Goal: Entertainment & Leisure: Consume media (video, audio)

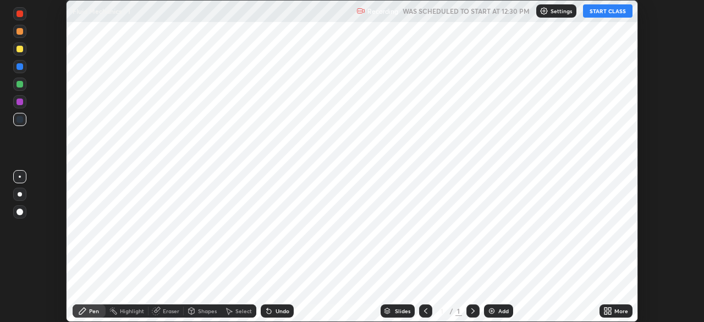
scroll to position [322, 703]
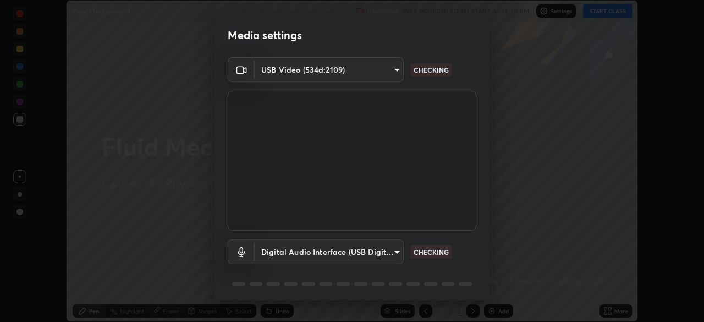
type input "6c2cbd707de14d6f22ad6aa38dcece7be3c4addb00b53b9d4bb55d2e14cdbb5a"
type input "92fc6c620aea32985c7664e917a3091a5e5ef340cbe99d852034d1b957b67b9c"
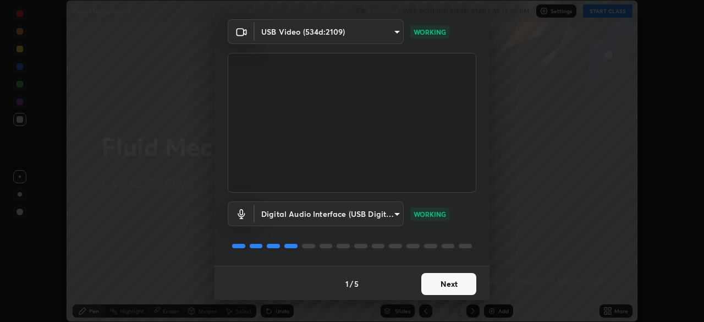
scroll to position [39, 0]
click at [443, 283] on button "Next" at bounding box center [448, 283] width 55 height 22
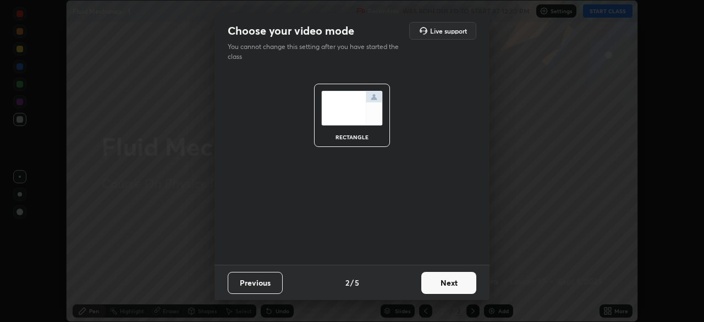
click at [446, 280] on button "Next" at bounding box center [448, 283] width 55 height 22
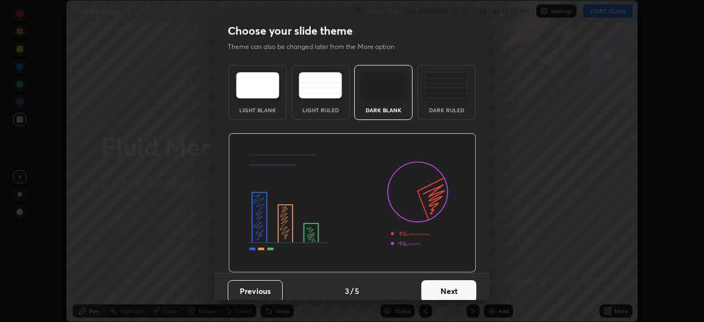
click at [453, 282] on button "Next" at bounding box center [448, 291] width 55 height 22
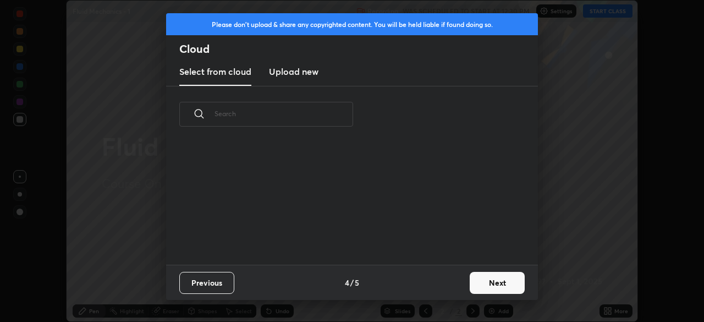
click at [470, 278] on button "Next" at bounding box center [497, 283] width 55 height 22
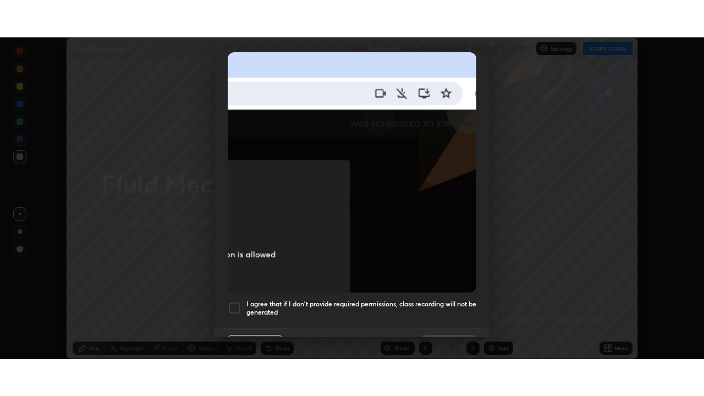
scroll to position [263, 0]
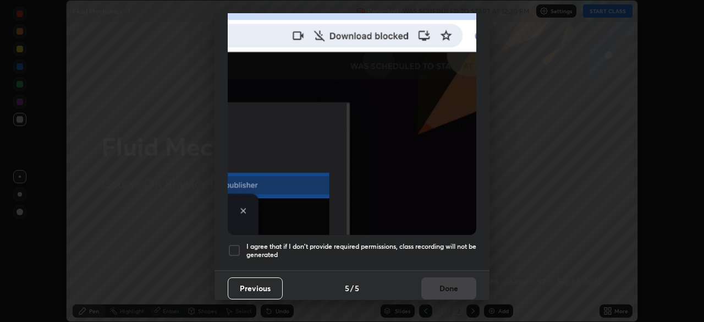
click at [388, 244] on h5 "I agree that if I don't provide required permissions, class recording will not …" at bounding box center [361, 250] width 230 height 17
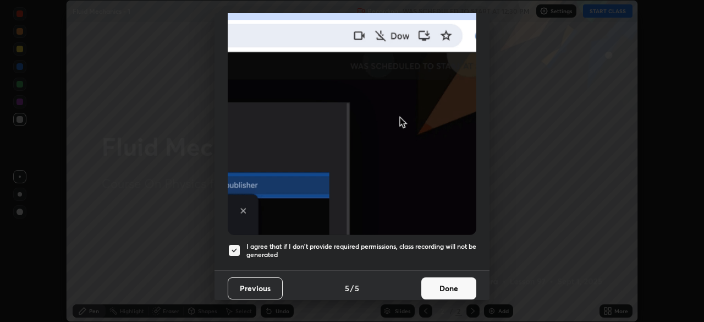
click at [447, 287] on button "Done" at bounding box center [448, 288] width 55 height 22
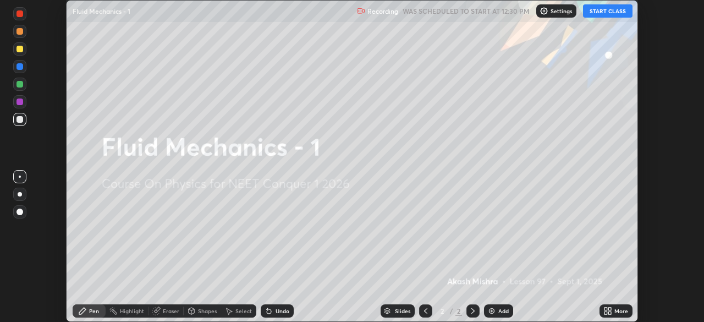
click at [596, 9] on button "START CLASS" at bounding box center [607, 10] width 49 height 13
click at [604, 314] on icon at bounding box center [605, 312] width 3 height 3
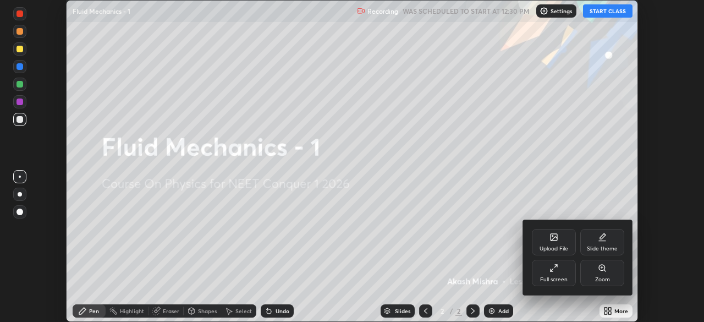
click at [548, 273] on div "Full screen" at bounding box center [554, 273] width 44 height 26
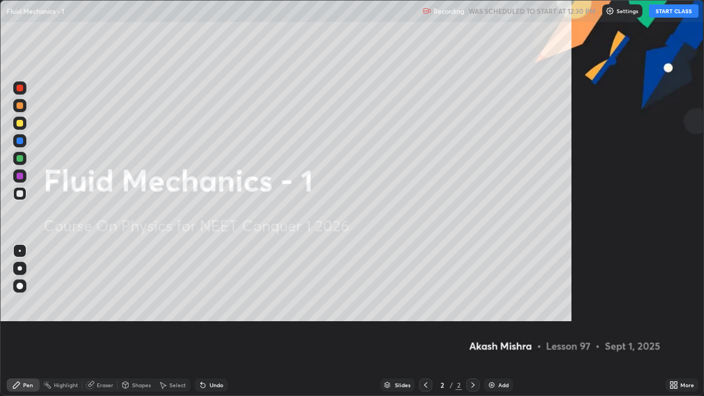
scroll to position [396, 704]
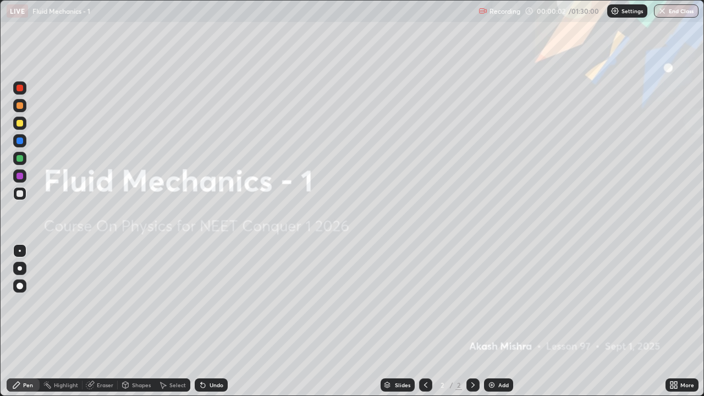
click at [493, 321] on img at bounding box center [491, 385] width 9 height 9
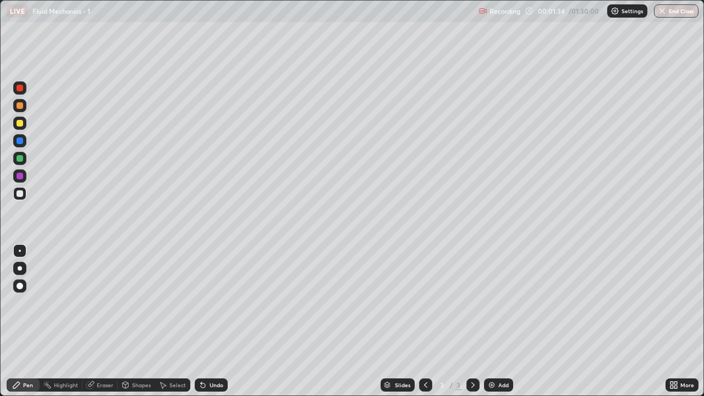
click at [20, 194] on div at bounding box center [19, 193] width 7 height 7
click at [139, 321] on div "Shapes" at bounding box center [141, 384] width 19 height 5
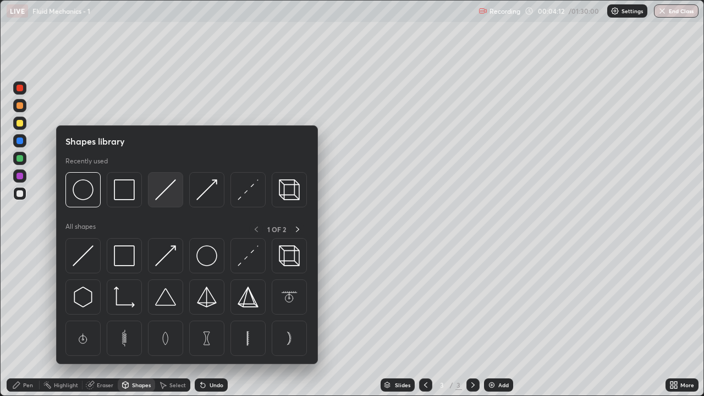
click at [168, 193] on img at bounding box center [165, 189] width 21 height 21
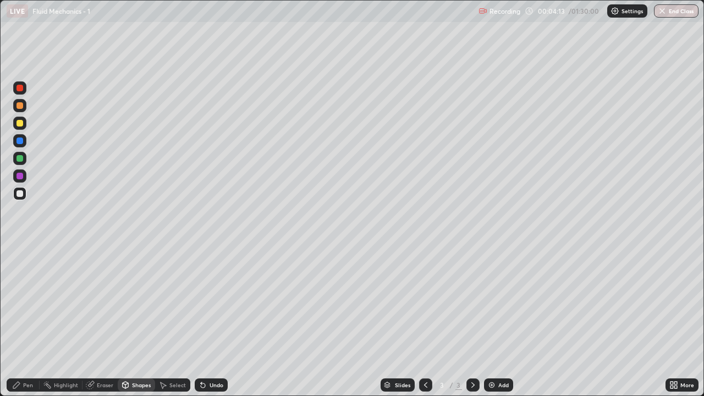
click at [24, 194] on div at bounding box center [19, 193] width 13 height 13
click at [21, 127] on div at bounding box center [19, 123] width 13 height 13
click at [31, 321] on div "Pen" at bounding box center [23, 384] width 33 height 13
click at [141, 321] on div "Shapes" at bounding box center [141, 384] width 19 height 5
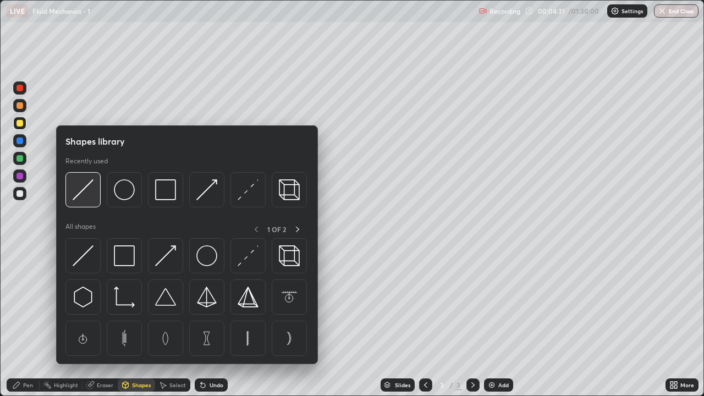
click at [89, 186] on img at bounding box center [83, 189] width 21 height 21
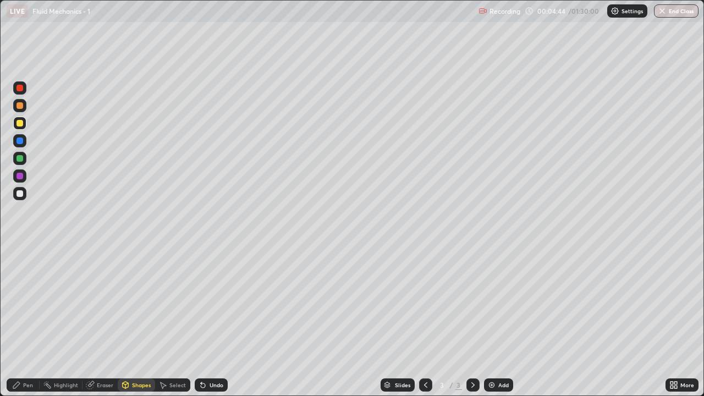
click at [20, 194] on div at bounding box center [19, 193] width 7 height 7
click at [212, 321] on div "Undo" at bounding box center [217, 384] width 14 height 5
click at [26, 124] on div at bounding box center [19, 123] width 13 height 13
click at [215, 321] on div "Undo" at bounding box center [217, 384] width 14 height 5
click at [30, 321] on div "Pen" at bounding box center [23, 384] width 33 height 13
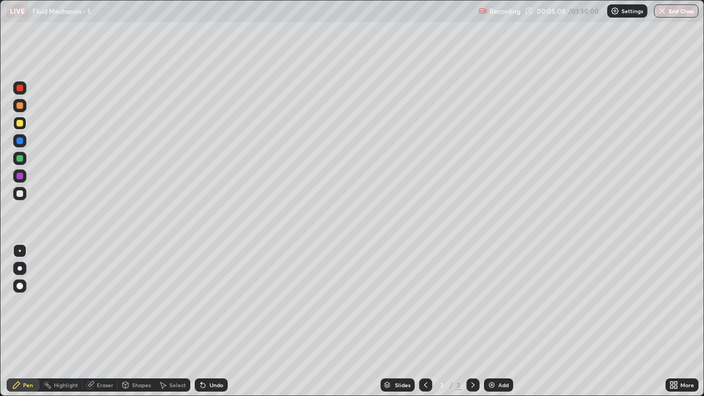
click at [141, 321] on div "Shapes" at bounding box center [141, 384] width 19 height 5
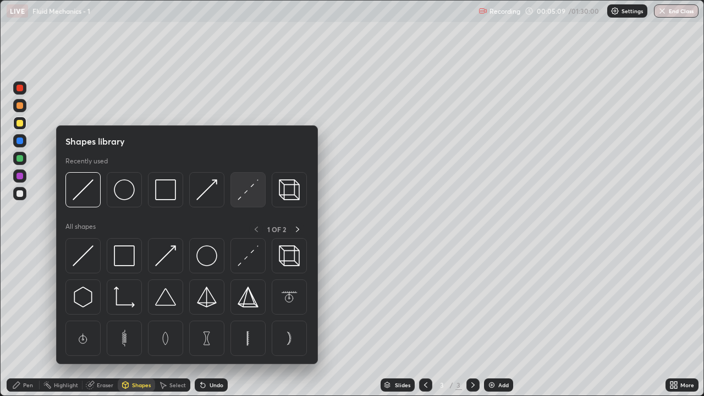
click at [242, 193] on img at bounding box center [248, 189] width 21 height 21
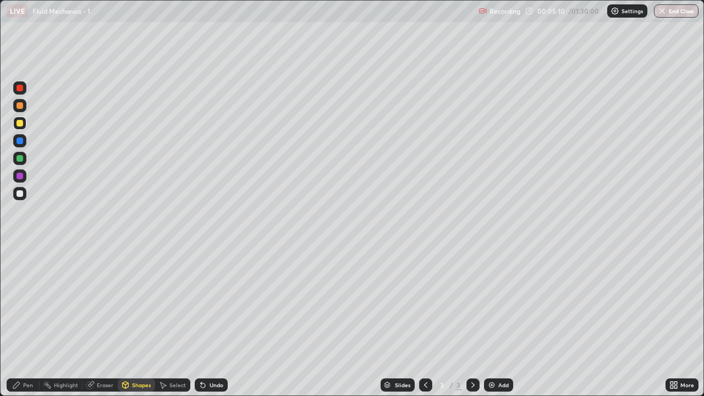
click at [20, 193] on div at bounding box center [19, 193] width 7 height 7
click at [28, 321] on div "Pen" at bounding box center [28, 384] width 10 height 5
click at [24, 124] on div at bounding box center [19, 123] width 13 height 13
click at [174, 321] on div "Select" at bounding box center [177, 384] width 16 height 5
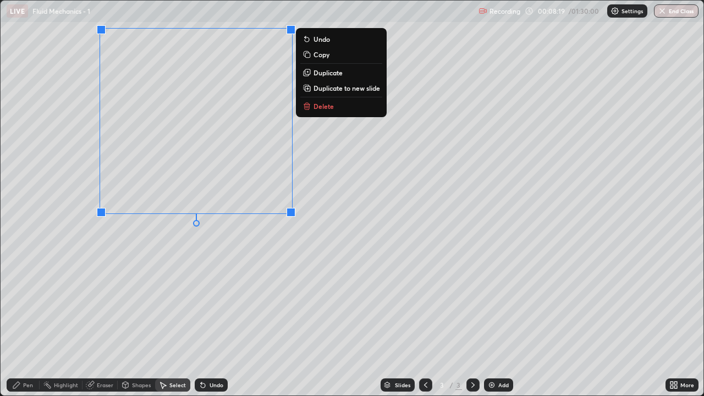
click at [320, 54] on p "Copy" at bounding box center [321, 54] width 16 height 9
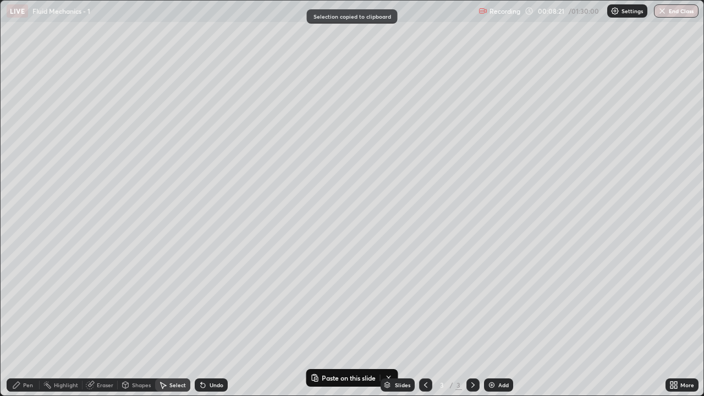
click at [30, 321] on div "Pen" at bounding box center [23, 384] width 33 height 13
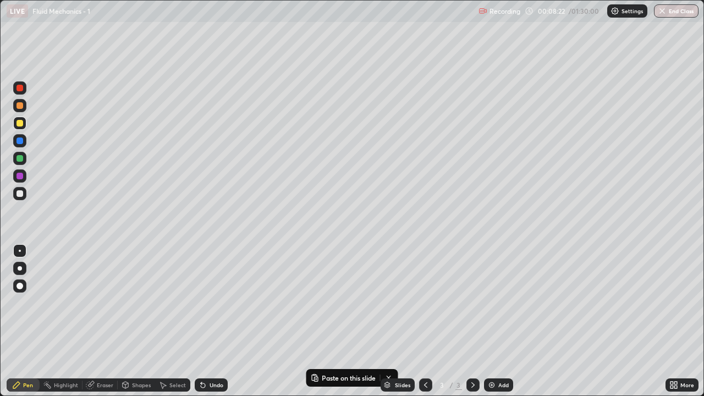
click at [25, 128] on div at bounding box center [19, 123] width 13 height 13
click at [23, 193] on div at bounding box center [19, 193] width 13 height 13
click at [20, 106] on div at bounding box center [19, 105] width 7 height 7
click at [22, 193] on div at bounding box center [19, 193] width 7 height 7
click at [214, 321] on div "Undo" at bounding box center [217, 384] width 14 height 5
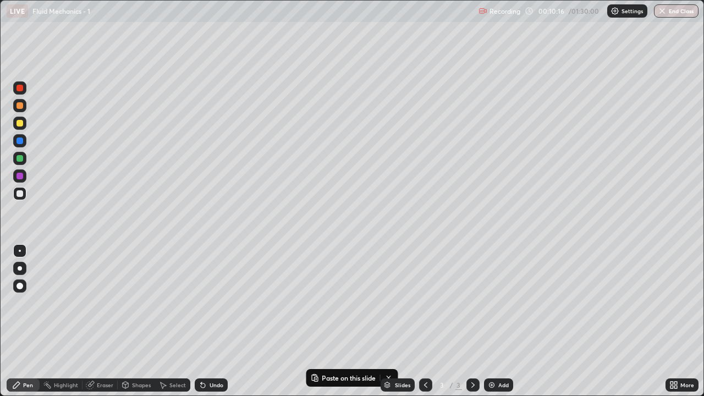
click at [22, 104] on div at bounding box center [19, 105] width 7 height 7
click at [211, 321] on div "Undo" at bounding box center [217, 384] width 14 height 5
click at [495, 321] on img at bounding box center [491, 385] width 9 height 9
click at [170, 321] on div "Select" at bounding box center [177, 384] width 16 height 5
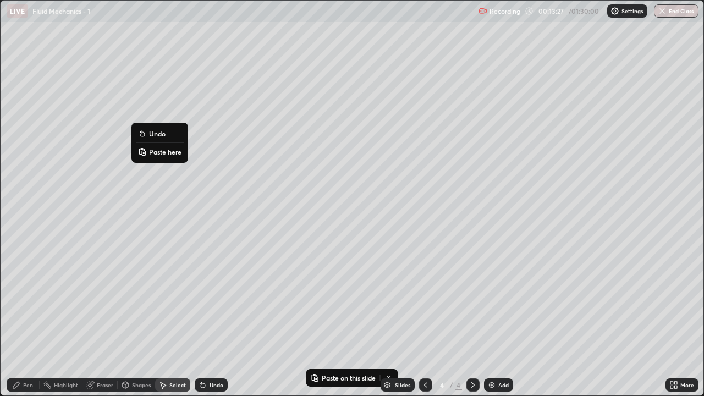
click at [158, 153] on p "Paste here" at bounding box center [165, 151] width 32 height 9
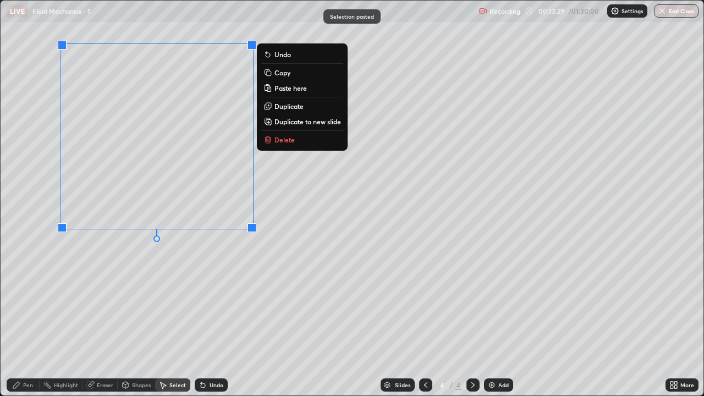
click at [230, 256] on div "0 ° Undo Copy Paste here Duplicate Duplicate to new slide Delete" at bounding box center [352, 198] width 703 height 395
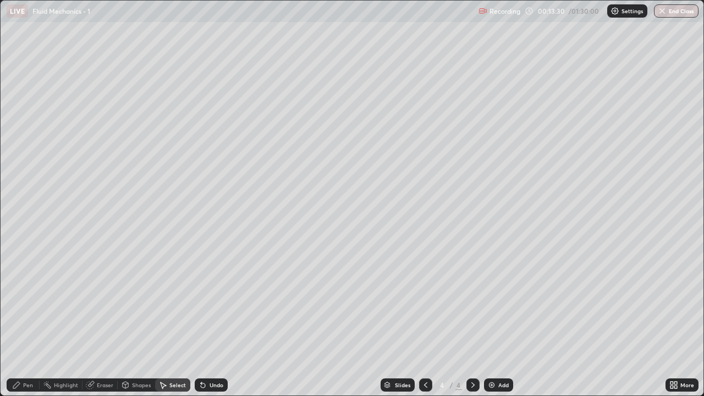
click at [29, 321] on div "Pen" at bounding box center [23, 384] width 33 height 13
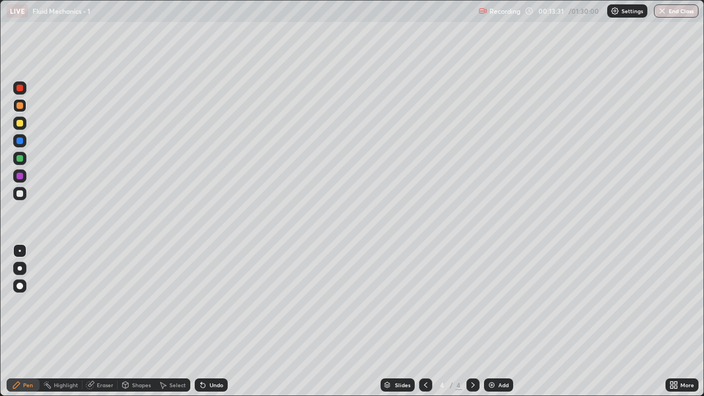
click at [25, 106] on div at bounding box center [19, 105] width 13 height 13
click at [206, 321] on div "Undo" at bounding box center [211, 384] width 33 height 13
click at [504, 321] on div "Add" at bounding box center [503, 384] width 10 height 5
click at [22, 191] on div at bounding box center [19, 193] width 7 height 7
click at [139, 321] on div "Shapes" at bounding box center [136, 384] width 37 height 13
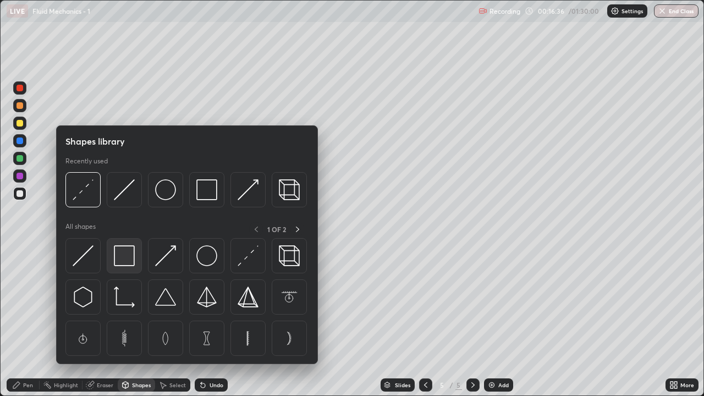
click at [120, 254] on img at bounding box center [124, 255] width 21 height 21
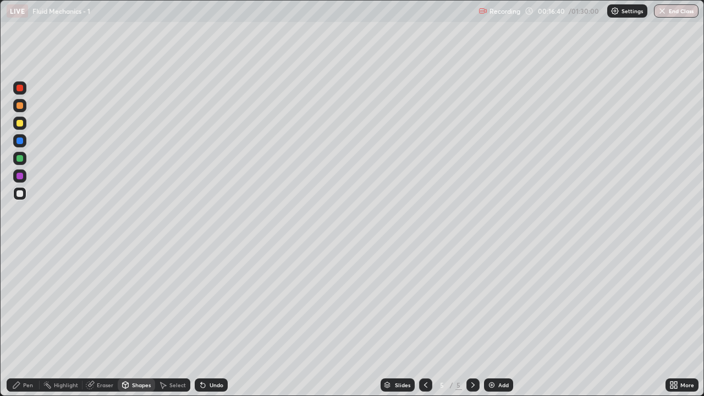
click at [101, 321] on div "Eraser" at bounding box center [105, 384] width 16 height 5
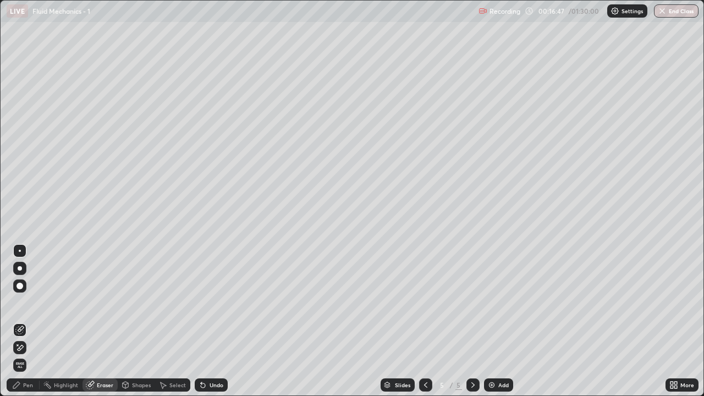
click at [139, 321] on div "Shapes" at bounding box center [141, 384] width 19 height 5
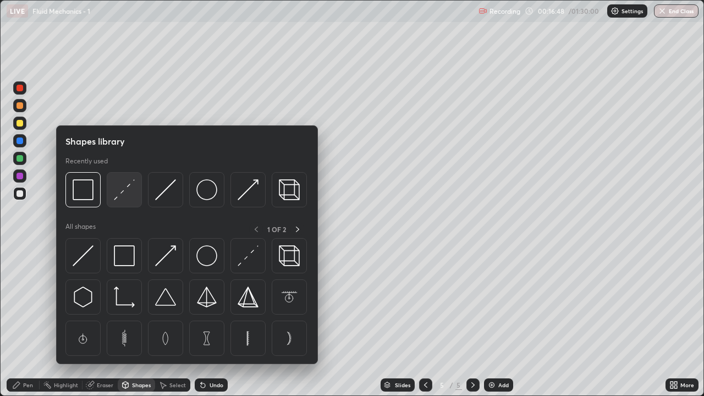
click at [123, 189] on img at bounding box center [124, 189] width 21 height 21
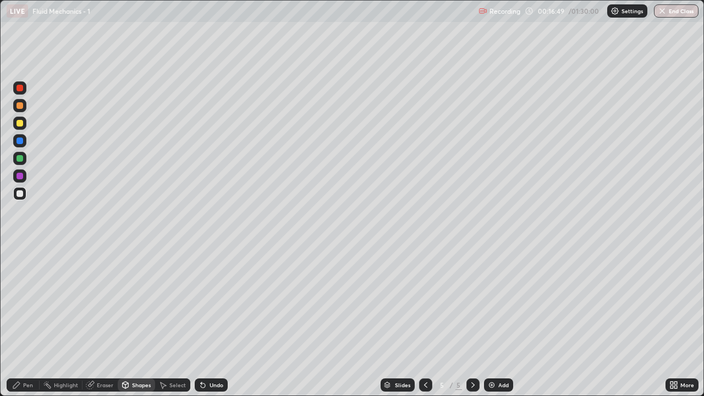
click at [23, 125] on div at bounding box center [19, 123] width 13 height 13
click at [26, 321] on div "Pen" at bounding box center [28, 384] width 10 height 5
click at [22, 107] on div at bounding box center [19, 105] width 7 height 7
click at [23, 125] on div at bounding box center [19, 123] width 7 height 7
click at [20, 88] on div at bounding box center [19, 88] width 7 height 7
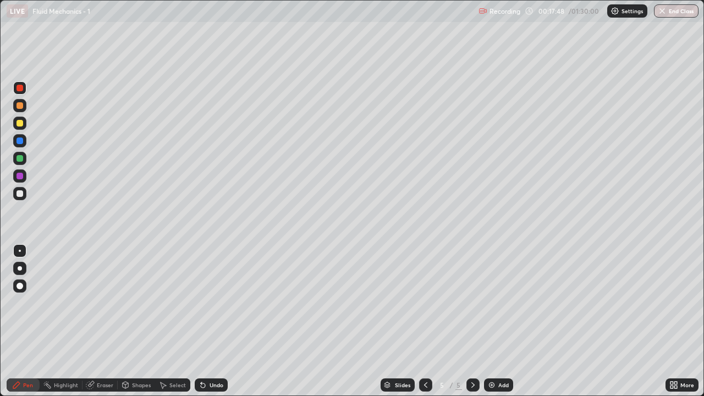
click at [20, 107] on div at bounding box center [19, 105] width 7 height 7
click at [21, 125] on div at bounding box center [19, 123] width 7 height 7
click at [23, 90] on div at bounding box center [19, 87] width 13 height 13
click at [21, 195] on div at bounding box center [19, 193] width 7 height 7
click at [21, 161] on div at bounding box center [19, 158] width 7 height 7
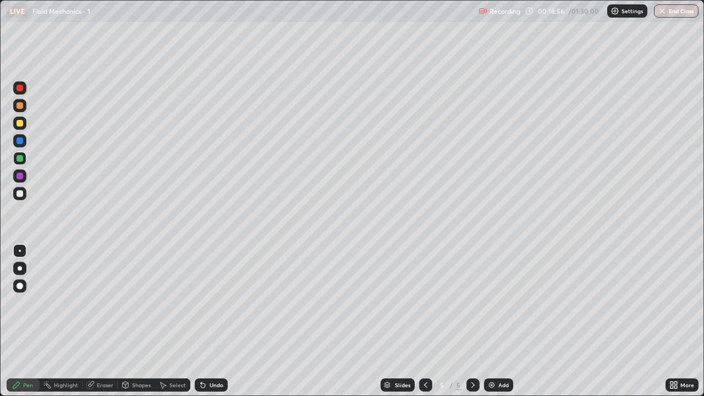
click at [26, 196] on div at bounding box center [19, 193] width 13 height 13
click at [20, 178] on div at bounding box center [19, 176] width 7 height 7
click at [211, 321] on div "Undo" at bounding box center [217, 384] width 14 height 5
click at [20, 156] on div at bounding box center [19, 158] width 7 height 7
click at [217, 321] on div "Undo" at bounding box center [217, 384] width 14 height 5
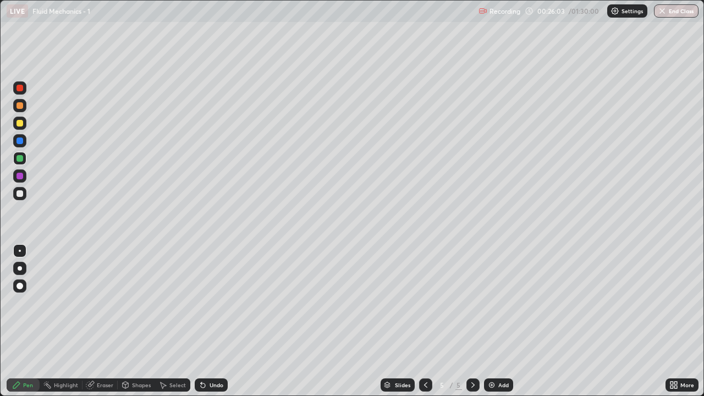
click at [496, 321] on div "Add" at bounding box center [498, 384] width 29 height 13
click at [23, 197] on div at bounding box center [19, 193] width 13 height 13
click at [23, 159] on div at bounding box center [19, 158] width 7 height 7
click at [21, 195] on div at bounding box center [19, 193] width 7 height 7
click at [21, 128] on div at bounding box center [19, 123] width 13 height 13
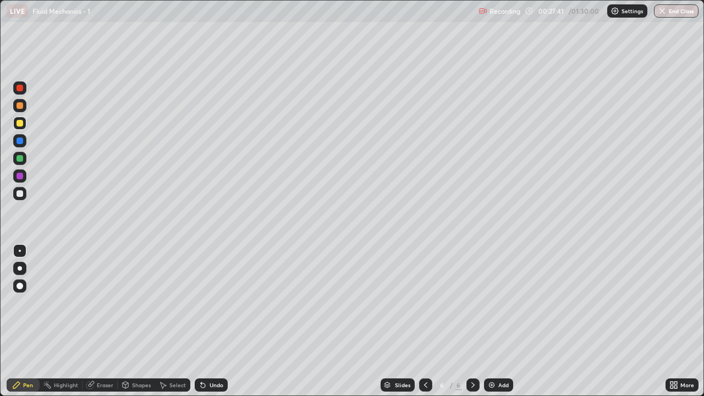
click at [22, 158] on div at bounding box center [19, 158] width 7 height 7
click at [21, 197] on div at bounding box center [19, 193] width 13 height 13
click at [20, 123] on div at bounding box center [19, 123] width 7 height 7
click at [21, 194] on div at bounding box center [19, 193] width 7 height 7
click at [223, 321] on div "Undo" at bounding box center [211, 384] width 33 height 13
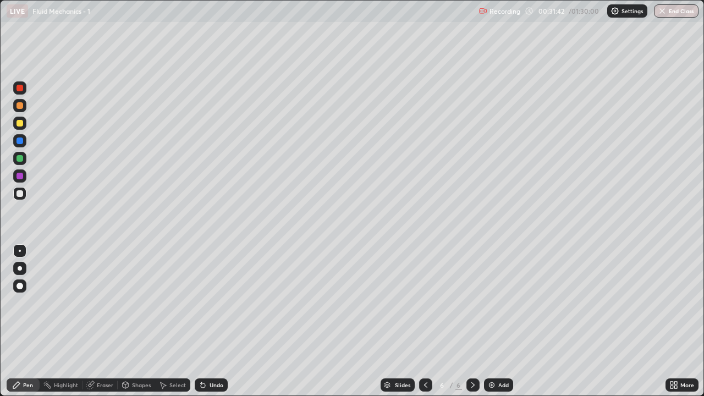
click at [112, 321] on div "Eraser" at bounding box center [105, 384] width 16 height 5
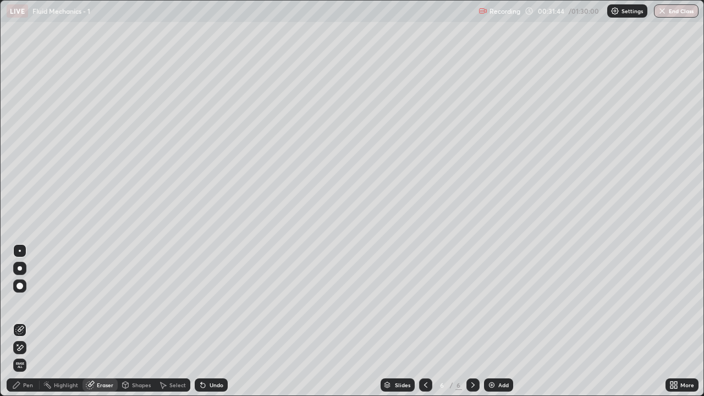
click at [22, 321] on div "Pen" at bounding box center [23, 384] width 33 height 13
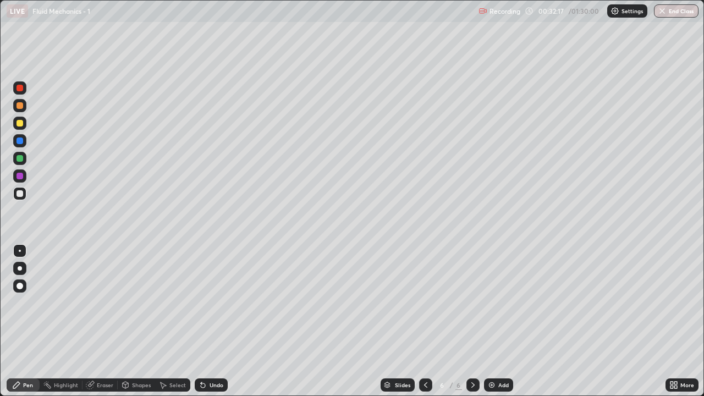
click at [21, 124] on div at bounding box center [19, 123] width 7 height 7
click at [20, 156] on div at bounding box center [19, 158] width 7 height 7
click at [495, 321] on div "Add" at bounding box center [498, 384] width 29 height 13
click at [426, 321] on icon at bounding box center [425, 385] width 9 height 9
click at [472, 321] on icon at bounding box center [473, 385] width 9 height 9
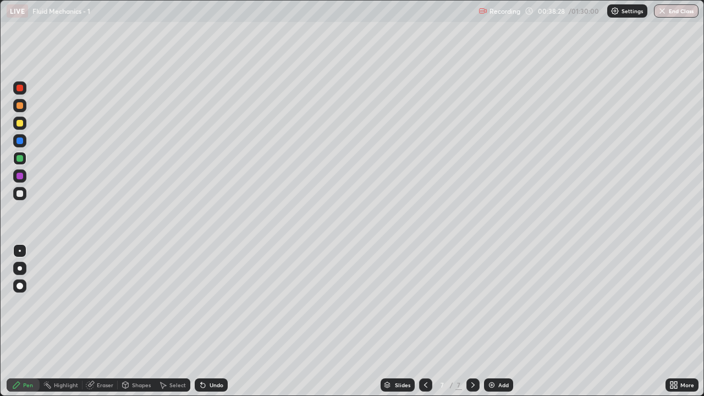
click at [22, 194] on div at bounding box center [19, 193] width 7 height 7
click at [22, 125] on div at bounding box center [19, 123] width 7 height 7
click at [21, 108] on div at bounding box center [19, 105] width 7 height 7
click at [214, 321] on div "Undo" at bounding box center [211, 384] width 33 height 13
click at [207, 321] on div "Undo" at bounding box center [211, 384] width 33 height 13
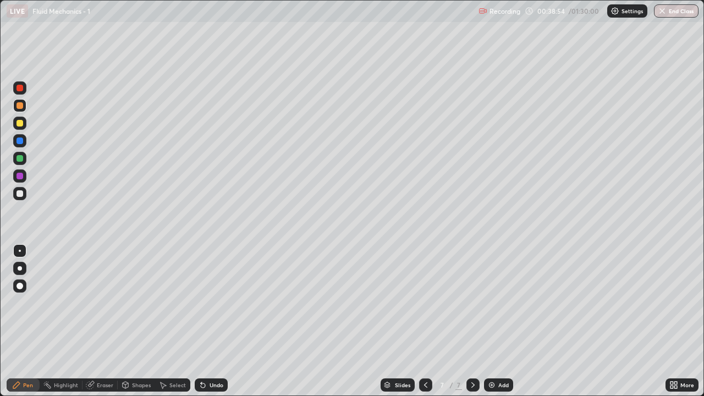
click at [21, 126] on div at bounding box center [19, 123] width 7 height 7
click at [23, 107] on div at bounding box center [19, 105] width 7 height 7
click at [212, 321] on div "Undo" at bounding box center [217, 384] width 14 height 5
click at [22, 159] on div at bounding box center [19, 158] width 7 height 7
click at [25, 194] on div at bounding box center [19, 193] width 13 height 13
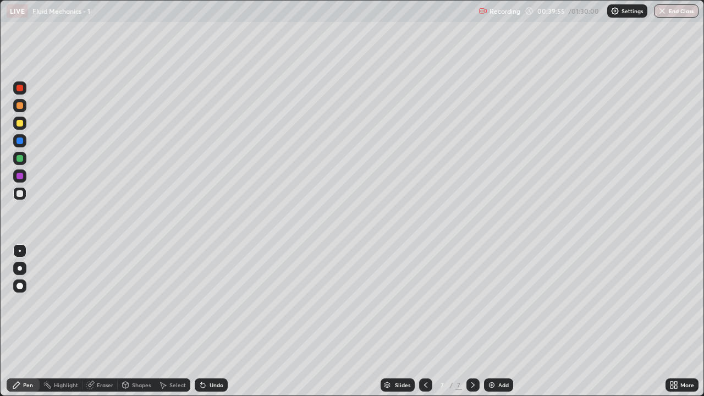
click at [213, 321] on div "Undo" at bounding box center [217, 384] width 14 height 5
click at [24, 159] on div at bounding box center [19, 158] width 13 height 13
click at [500, 321] on div "Add" at bounding box center [498, 384] width 29 height 13
click at [425, 321] on icon at bounding box center [425, 385] width 9 height 9
click at [213, 321] on div "Undo" at bounding box center [217, 384] width 14 height 5
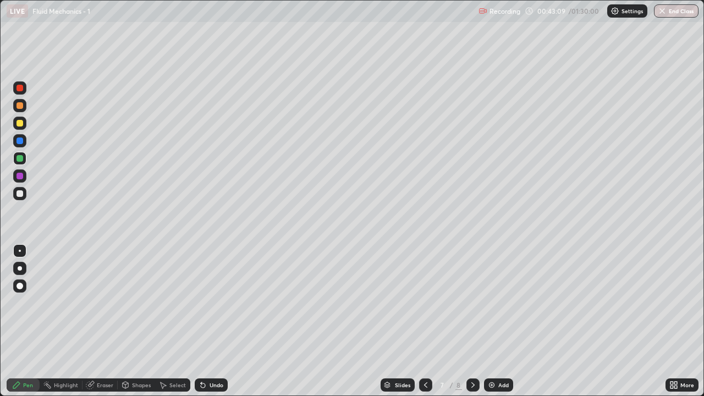
click at [206, 321] on div "Undo" at bounding box center [211, 384] width 33 height 13
click at [210, 321] on div "Undo" at bounding box center [217, 384] width 14 height 5
click at [20, 194] on div at bounding box center [19, 193] width 7 height 7
click at [25, 161] on div at bounding box center [19, 158] width 13 height 13
click at [20, 194] on div at bounding box center [19, 193] width 7 height 7
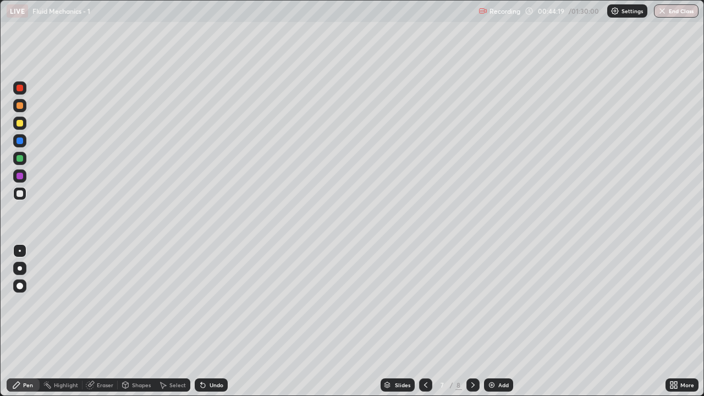
click at [24, 123] on div at bounding box center [19, 123] width 13 height 13
click at [503, 321] on div "Add" at bounding box center [503, 384] width 10 height 5
click at [469, 321] on icon at bounding box center [473, 385] width 9 height 9
click at [425, 321] on icon at bounding box center [425, 385] width 9 height 9
click at [145, 321] on div "Shapes" at bounding box center [141, 384] width 19 height 5
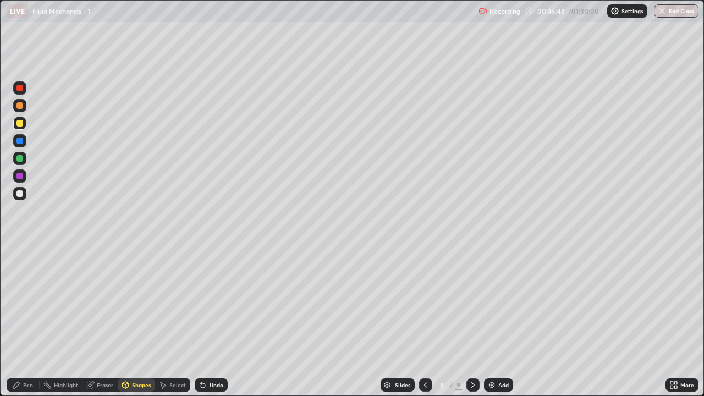
click at [26, 321] on div "Pen" at bounding box center [28, 384] width 10 height 5
click at [21, 196] on div at bounding box center [19, 193] width 7 height 7
click at [21, 163] on div at bounding box center [19, 158] width 13 height 13
click at [23, 194] on div at bounding box center [19, 193] width 13 height 13
click at [19, 124] on div at bounding box center [19, 123] width 7 height 7
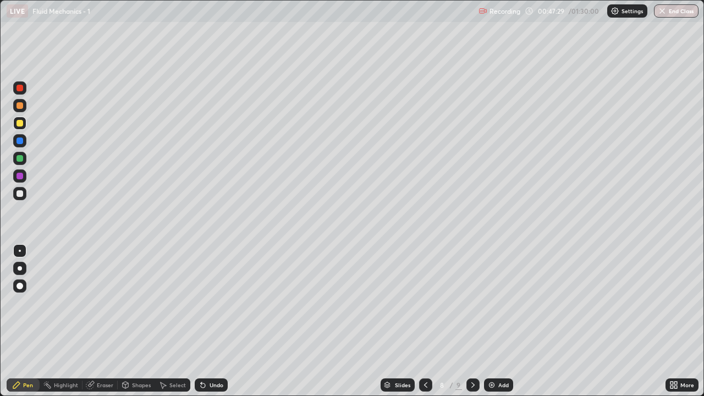
click at [222, 321] on div "Undo" at bounding box center [211, 384] width 33 height 13
click at [24, 158] on div at bounding box center [19, 158] width 13 height 13
click at [19, 121] on div at bounding box center [19, 123] width 7 height 7
click at [211, 321] on div "Undo" at bounding box center [217, 384] width 14 height 5
click at [472, 321] on icon at bounding box center [473, 385] width 9 height 9
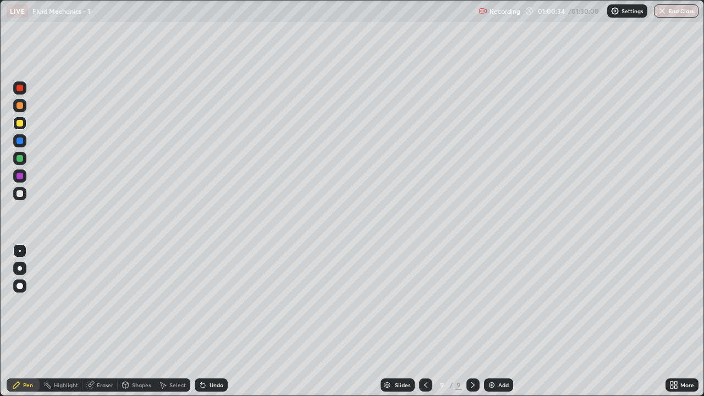
click at [137, 321] on div "Shapes" at bounding box center [136, 384] width 37 height 13
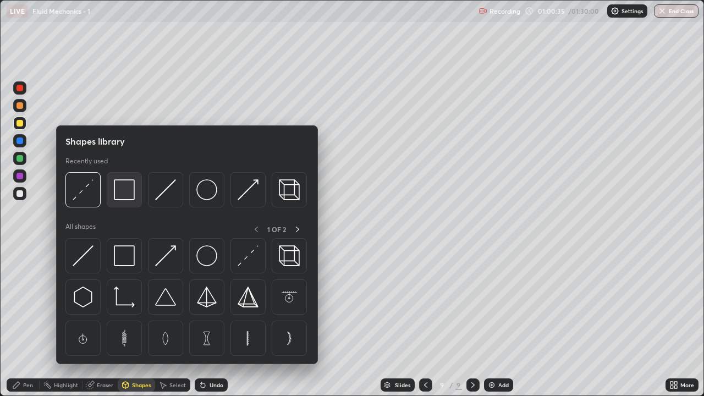
click at [126, 196] on img at bounding box center [124, 189] width 21 height 21
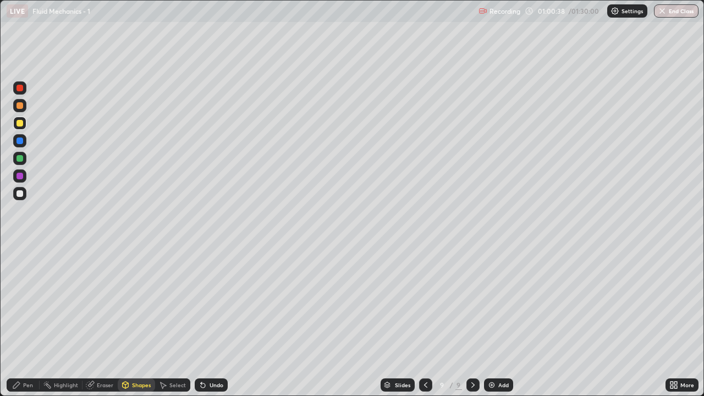
click at [95, 321] on div "Eraser" at bounding box center [99, 384] width 35 height 13
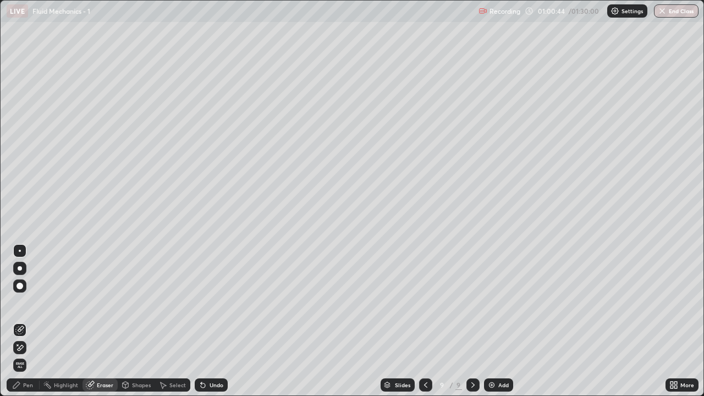
click at [32, 321] on div "Pen" at bounding box center [23, 384] width 33 height 13
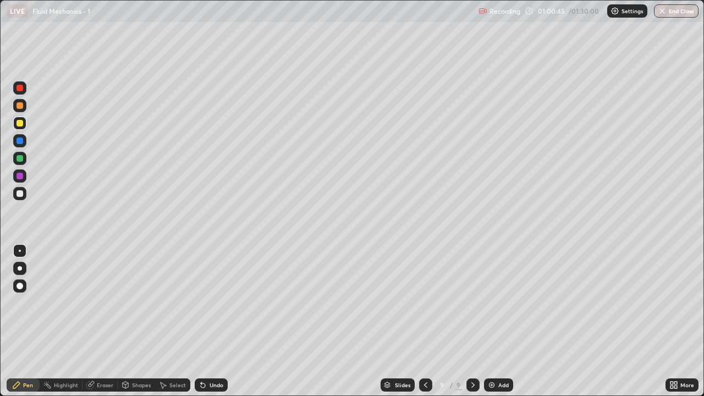
click at [22, 193] on div at bounding box center [19, 193] width 7 height 7
click at [139, 321] on div "Shapes" at bounding box center [141, 384] width 19 height 5
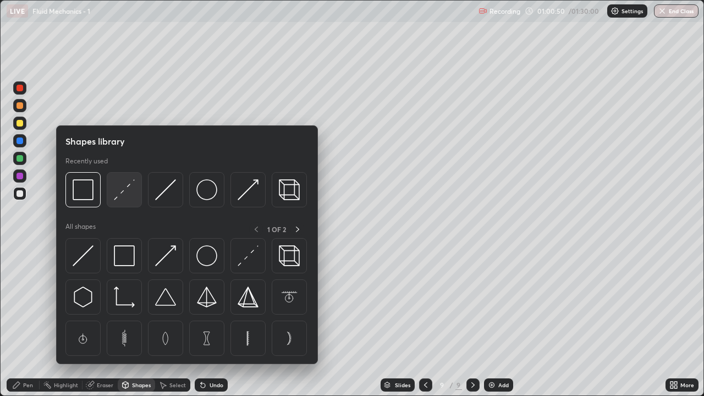
click at [119, 192] on img at bounding box center [124, 189] width 21 height 21
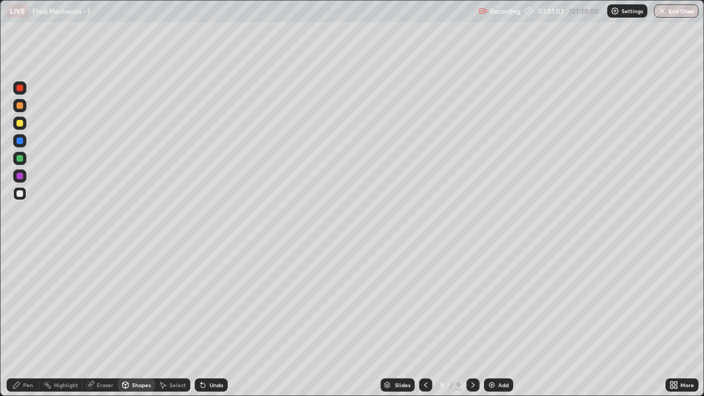
click at [34, 321] on div "Pen" at bounding box center [23, 384] width 33 height 13
click at [21, 194] on div at bounding box center [19, 193] width 7 height 7
click at [214, 321] on div "Undo" at bounding box center [217, 384] width 14 height 5
click at [218, 321] on div "Undo" at bounding box center [217, 384] width 14 height 5
click at [221, 321] on div "Undo" at bounding box center [211, 384] width 33 height 13
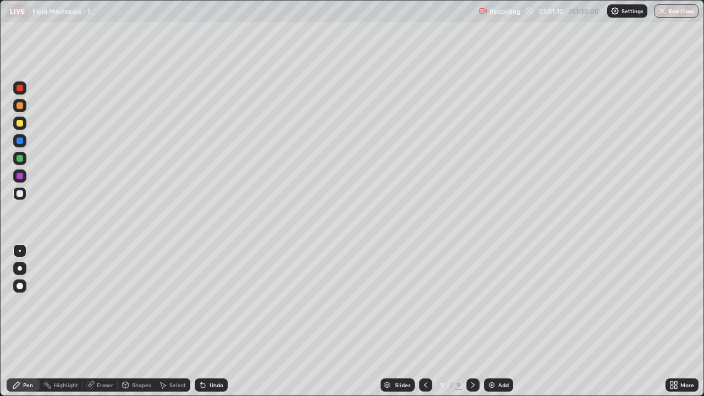
click at [220, 321] on div "Undo" at bounding box center [211, 384] width 33 height 13
click at [22, 110] on div at bounding box center [19, 105] width 13 height 13
click at [137, 321] on div "Shapes" at bounding box center [141, 384] width 19 height 5
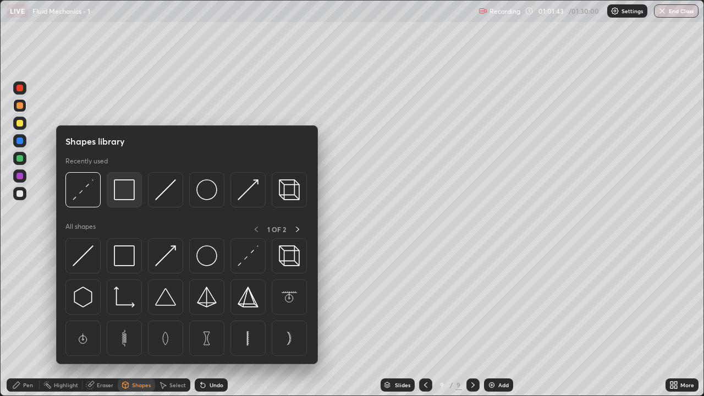
click at [118, 192] on img at bounding box center [124, 189] width 21 height 21
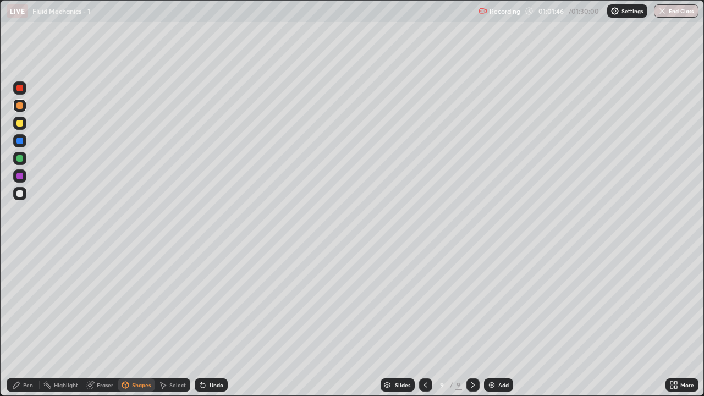
click at [22, 123] on div at bounding box center [19, 123] width 7 height 7
click at [107, 321] on div "Eraser" at bounding box center [105, 384] width 16 height 5
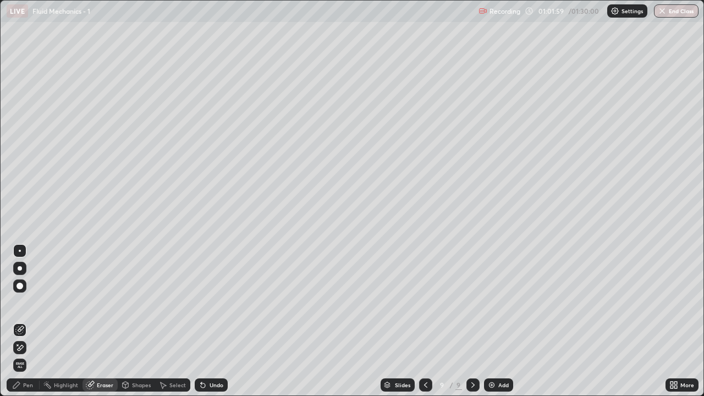
click at [142, 321] on div "Shapes" at bounding box center [141, 384] width 19 height 5
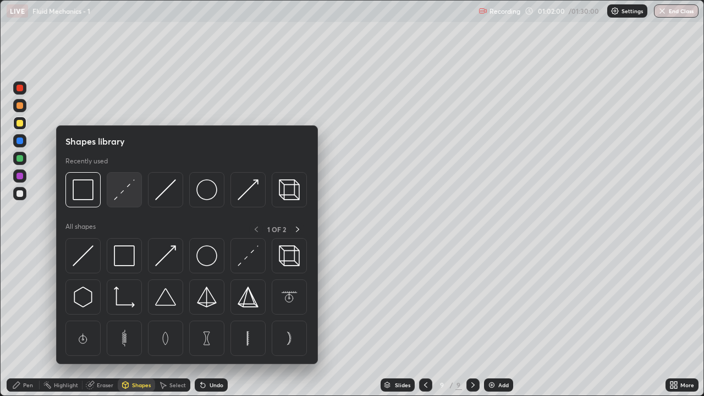
click at [128, 189] on img at bounding box center [124, 189] width 21 height 21
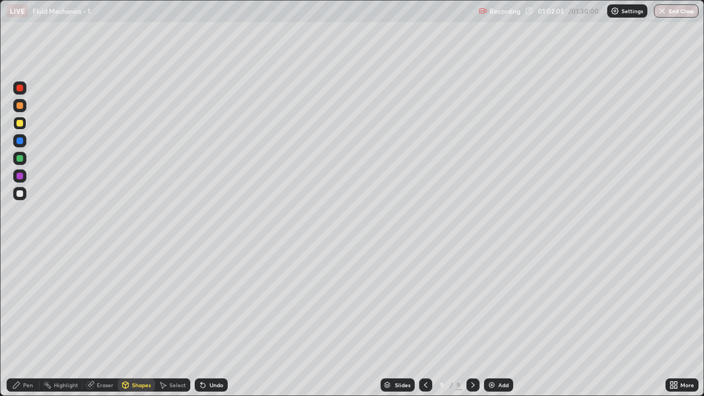
click at [203, 321] on div "Undo" at bounding box center [211, 384] width 33 height 13
click at [20, 197] on div at bounding box center [19, 193] width 13 height 13
click at [29, 321] on div "Pen" at bounding box center [23, 384] width 33 height 13
click at [18, 123] on div at bounding box center [19, 123] width 7 height 7
click at [212, 321] on div "Undo" at bounding box center [217, 384] width 14 height 5
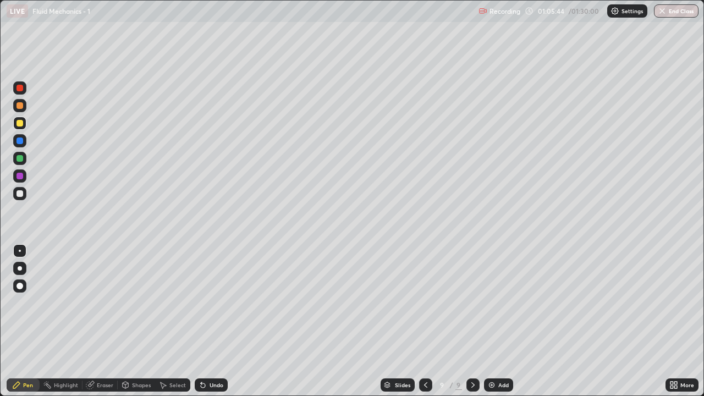
click at [20, 194] on div at bounding box center [19, 193] width 7 height 7
click at [207, 321] on div "Undo" at bounding box center [211, 384] width 33 height 13
click at [211, 321] on div "Undo" at bounding box center [217, 384] width 14 height 5
click at [492, 321] on img at bounding box center [491, 385] width 9 height 9
click at [136, 321] on div "Shapes" at bounding box center [141, 384] width 19 height 5
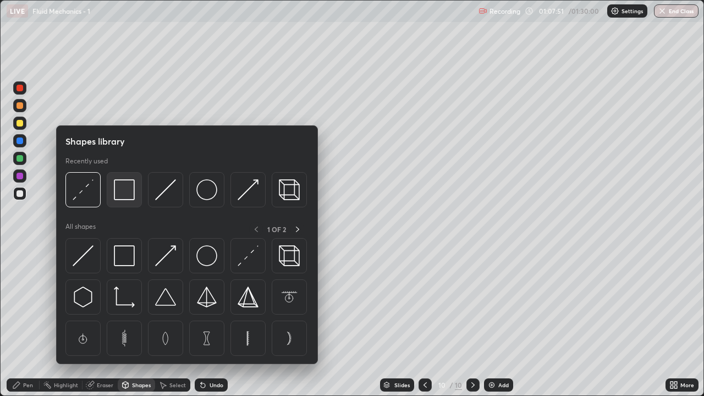
click at [123, 195] on img at bounding box center [124, 189] width 21 height 21
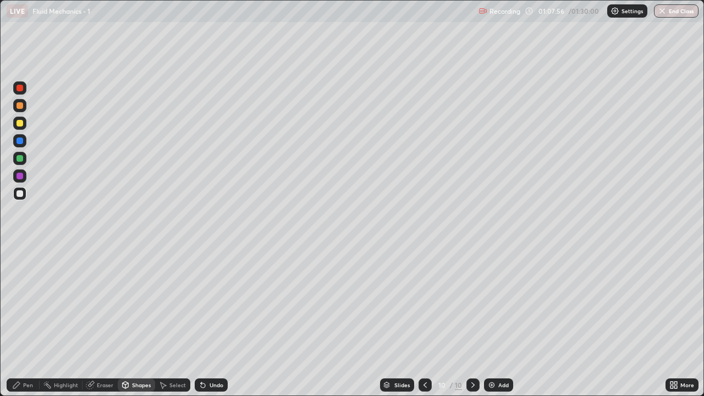
click at [28, 321] on div "Pen" at bounding box center [28, 384] width 10 height 5
click at [24, 126] on div at bounding box center [19, 123] width 13 height 13
click at [22, 194] on div at bounding box center [19, 193] width 7 height 7
click at [23, 123] on div at bounding box center [19, 123] width 7 height 7
click at [21, 157] on div at bounding box center [19, 158] width 7 height 7
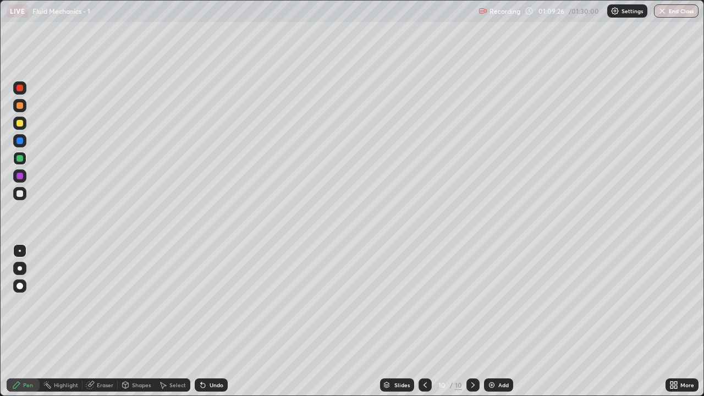
click at [22, 108] on div at bounding box center [19, 105] width 7 height 7
click at [210, 321] on div "Undo" at bounding box center [217, 384] width 14 height 5
click at [20, 160] on div at bounding box center [19, 158] width 7 height 7
click at [21, 107] on div at bounding box center [19, 105] width 7 height 7
click at [20, 192] on div at bounding box center [19, 193] width 7 height 7
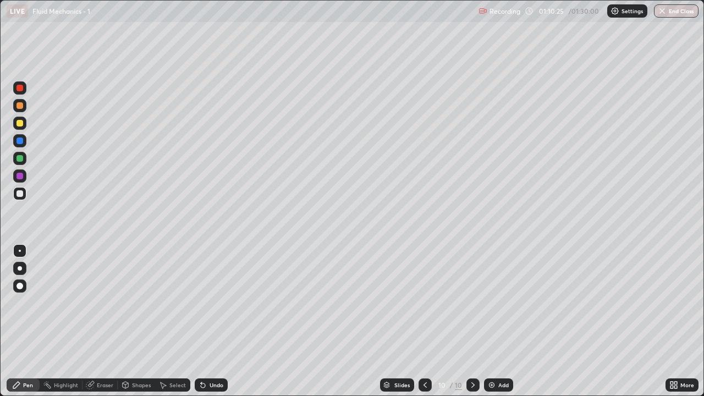
click at [20, 174] on div at bounding box center [19, 176] width 7 height 7
click at [206, 321] on div "Undo" at bounding box center [211, 384] width 33 height 13
click at [22, 194] on div at bounding box center [19, 193] width 7 height 7
click at [211, 321] on div "Undo" at bounding box center [211, 384] width 33 height 13
click at [223, 321] on div "Undo" at bounding box center [211, 384] width 33 height 13
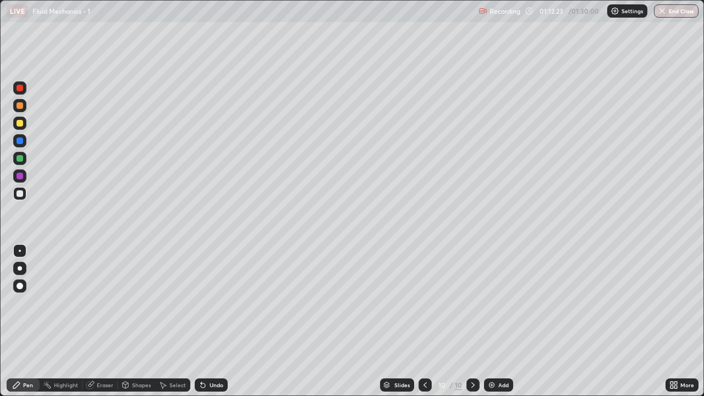
click at [221, 321] on div "Undo" at bounding box center [217, 384] width 14 height 5
click at [424, 321] on icon at bounding box center [425, 385] width 9 height 9
click at [425, 321] on icon at bounding box center [425, 385] width 9 height 9
click at [477, 321] on div at bounding box center [472, 384] width 13 height 13
click at [471, 321] on icon at bounding box center [473, 385] width 9 height 9
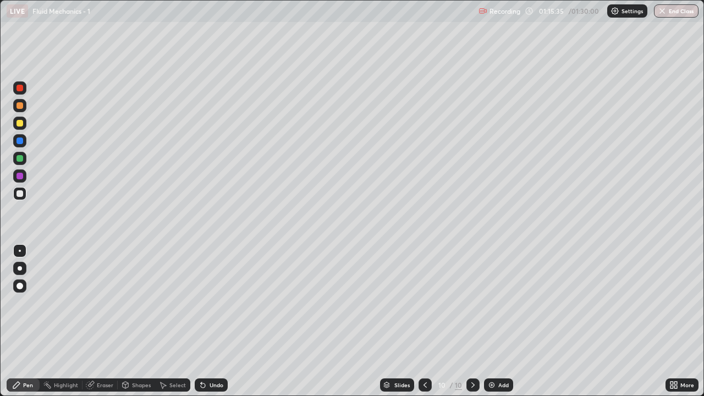
click at [504, 321] on div "Add" at bounding box center [498, 384] width 29 height 13
click at [144, 321] on div "Shapes" at bounding box center [136, 384] width 37 height 13
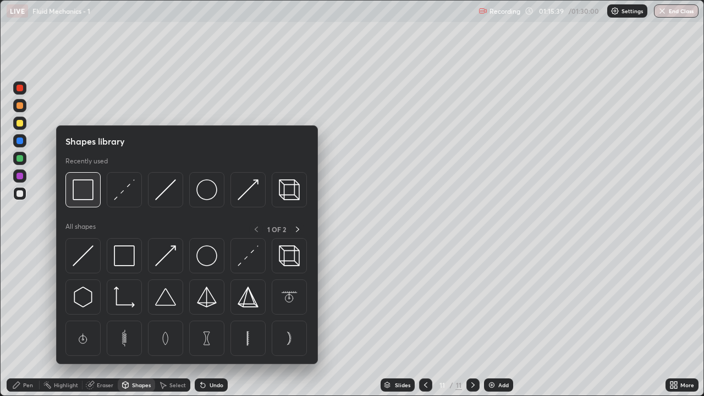
click at [83, 186] on img at bounding box center [83, 189] width 21 height 21
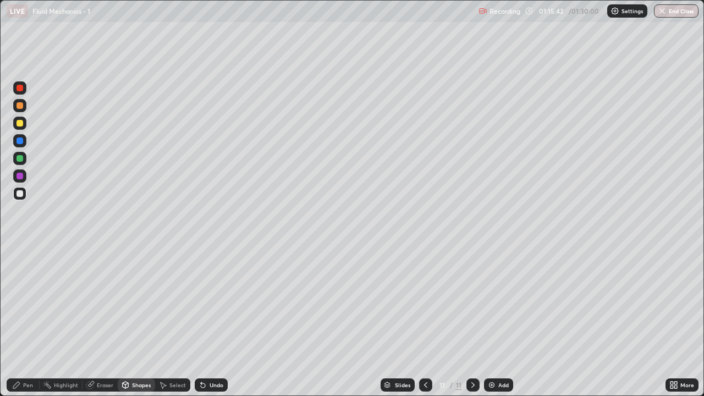
click at [103, 321] on div "Eraser" at bounding box center [105, 384] width 16 height 5
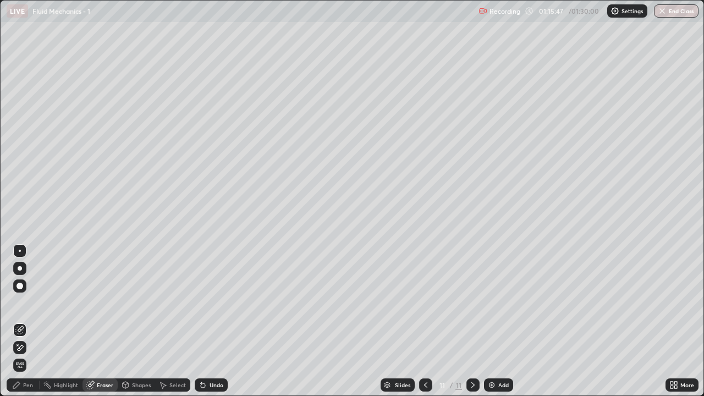
click at [29, 321] on div "Pen" at bounding box center [28, 384] width 10 height 5
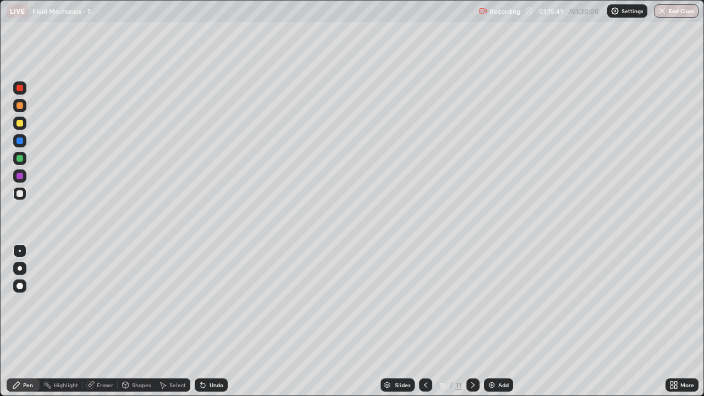
click at [135, 321] on div "Shapes" at bounding box center [141, 384] width 19 height 5
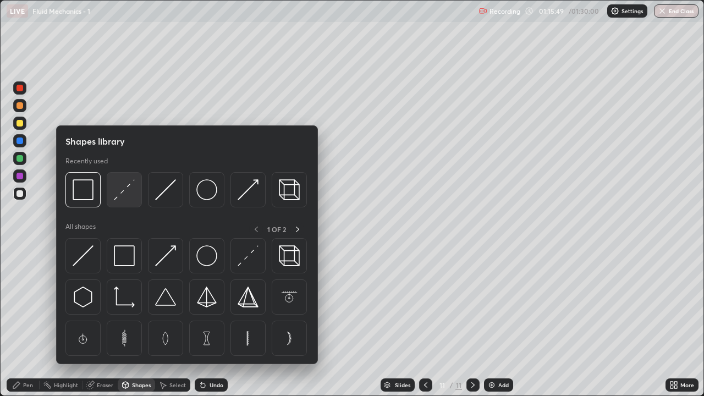
click at [117, 191] on img at bounding box center [124, 189] width 21 height 21
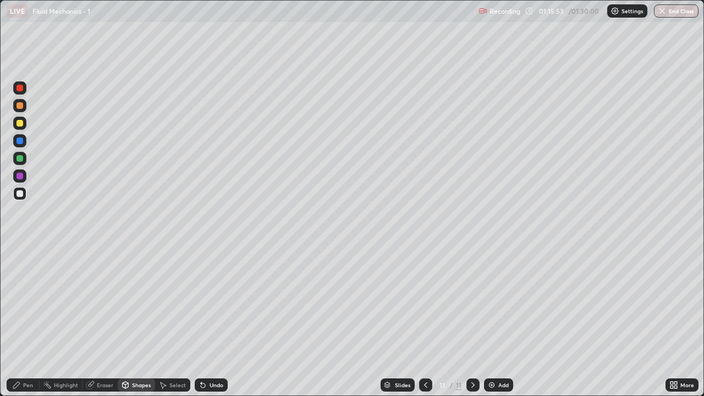
click at [210, 321] on div "Undo" at bounding box center [217, 384] width 14 height 5
click at [207, 321] on div "Undo" at bounding box center [211, 384] width 33 height 13
click at [25, 124] on div at bounding box center [19, 123] width 13 height 13
click at [37, 321] on div "Pen" at bounding box center [23, 384] width 33 height 13
click at [132, 321] on div "Shapes" at bounding box center [141, 384] width 19 height 5
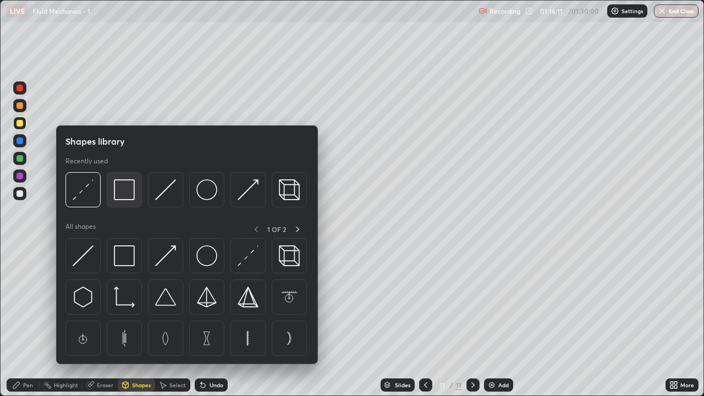
click at [120, 193] on img at bounding box center [124, 189] width 21 height 21
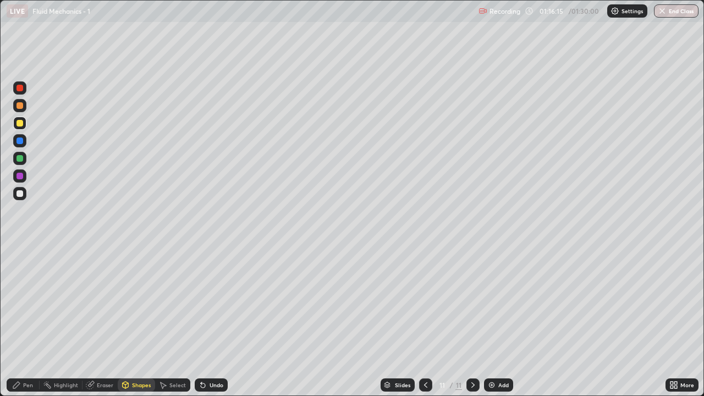
click at [210, 321] on div "Undo" at bounding box center [217, 384] width 14 height 5
click at [20, 194] on div at bounding box center [19, 193] width 7 height 7
click at [100, 321] on div "Eraser" at bounding box center [105, 384] width 16 height 5
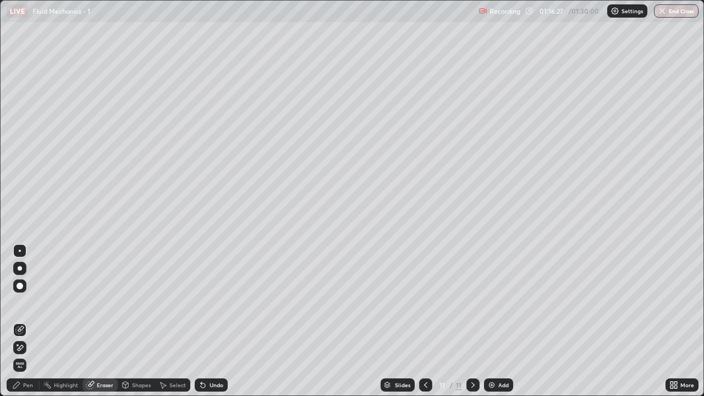
click at [27, 321] on div "Pen" at bounding box center [28, 384] width 10 height 5
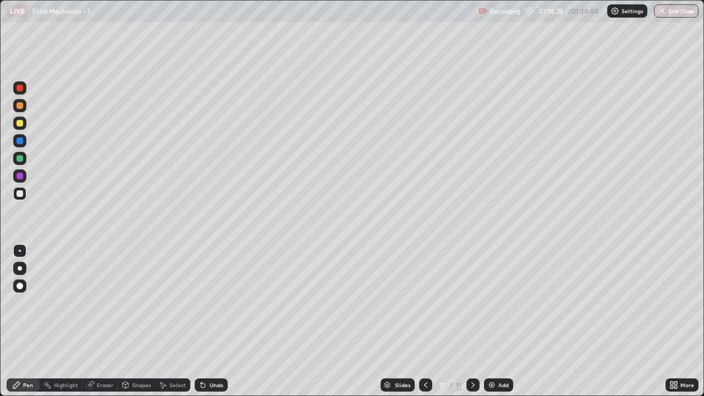
click at [20, 123] on div at bounding box center [19, 123] width 7 height 7
click at [146, 321] on div "Shapes" at bounding box center [136, 384] width 37 height 13
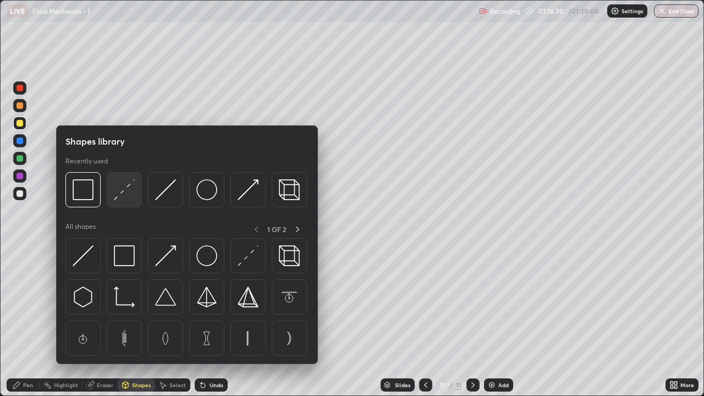
click at [125, 192] on img at bounding box center [124, 189] width 21 height 21
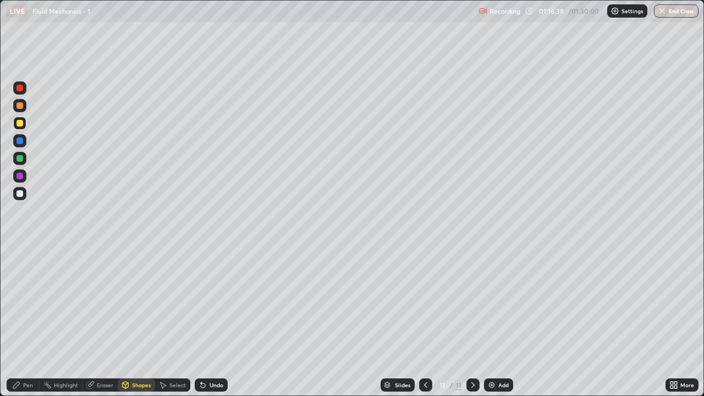
click at [212, 321] on div "Undo" at bounding box center [217, 384] width 14 height 5
click at [26, 321] on div "Pen" at bounding box center [28, 384] width 10 height 5
click at [17, 199] on div at bounding box center [19, 193] width 13 height 13
click at [19, 108] on div at bounding box center [19, 105] width 7 height 7
click at [22, 161] on div at bounding box center [19, 158] width 7 height 7
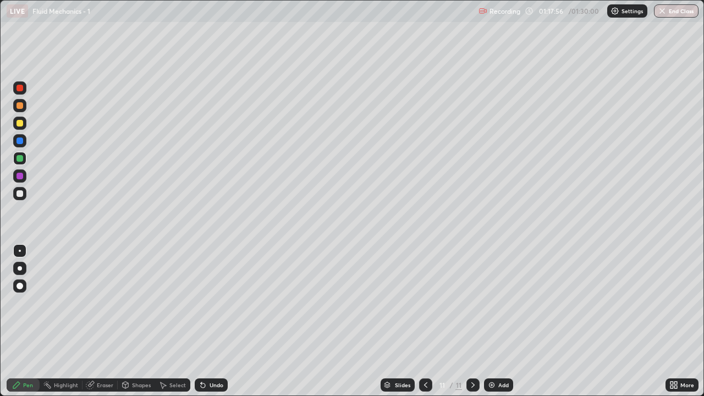
click at [220, 321] on div "Undo" at bounding box center [217, 384] width 14 height 5
click at [221, 321] on div "Undo" at bounding box center [217, 384] width 14 height 5
click at [214, 321] on div "Undo" at bounding box center [217, 384] width 14 height 5
click at [216, 321] on div "Undo" at bounding box center [217, 384] width 14 height 5
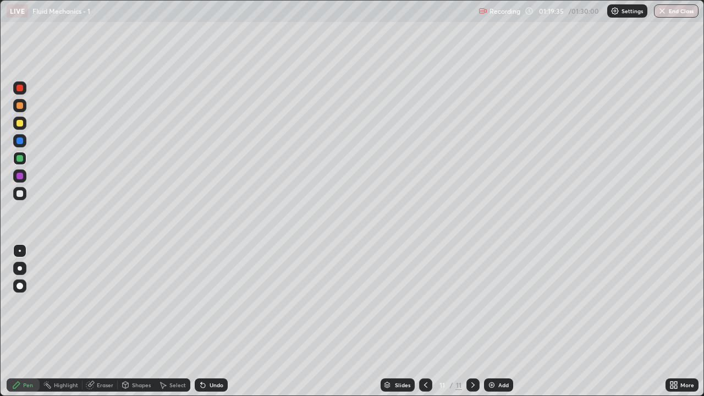
click at [216, 321] on div "Undo" at bounding box center [217, 384] width 14 height 5
click at [217, 321] on div "Undo" at bounding box center [217, 384] width 14 height 5
click at [219, 321] on div "Undo" at bounding box center [217, 384] width 14 height 5
click at [219, 321] on div "Undo" at bounding box center [211, 384] width 33 height 13
click at [20, 198] on div at bounding box center [19, 193] width 13 height 13
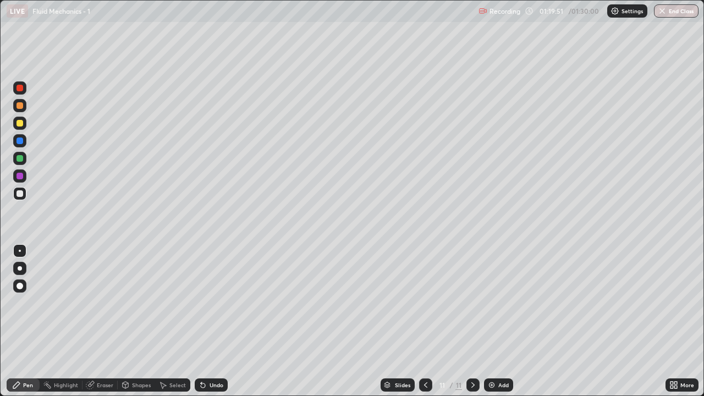
click at [22, 108] on div at bounding box center [19, 105] width 7 height 7
click at [21, 159] on div at bounding box center [19, 158] width 7 height 7
click at [22, 125] on div at bounding box center [19, 123] width 7 height 7
click at [18, 89] on div at bounding box center [19, 88] width 7 height 7
click at [210, 321] on div "Undo" at bounding box center [217, 384] width 14 height 5
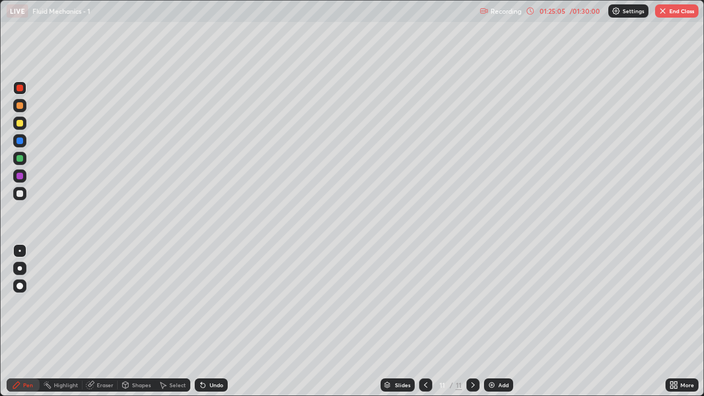
click at [210, 321] on div "Undo" at bounding box center [211, 384] width 33 height 13
click at [211, 321] on div "Undo" at bounding box center [211, 384] width 33 height 13
click at [212, 321] on div "Undo" at bounding box center [211, 384] width 33 height 13
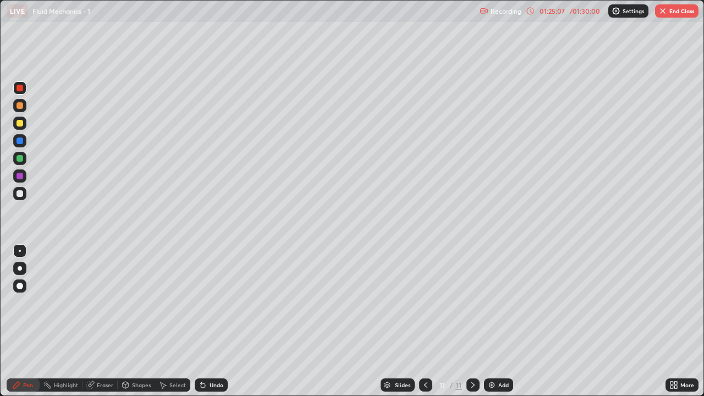
click at [212, 321] on div "Undo" at bounding box center [211, 384] width 33 height 13
click at [213, 321] on div "Undo" at bounding box center [211, 384] width 33 height 13
click at [214, 321] on div "Undo" at bounding box center [211, 384] width 33 height 13
click at [212, 321] on div "Undo" at bounding box center [211, 384] width 33 height 13
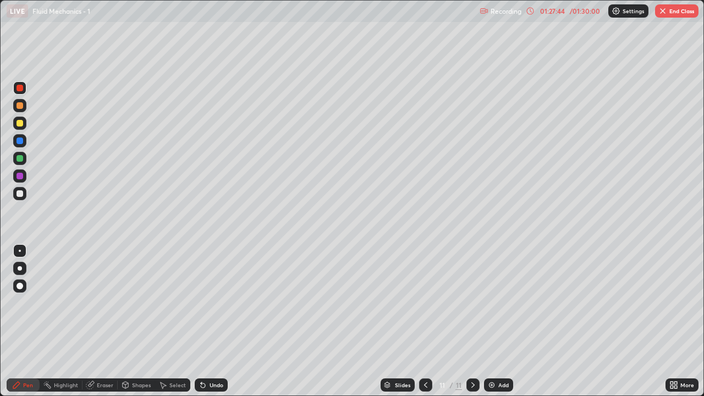
click at [685, 13] on button "End Class" at bounding box center [676, 10] width 43 height 13
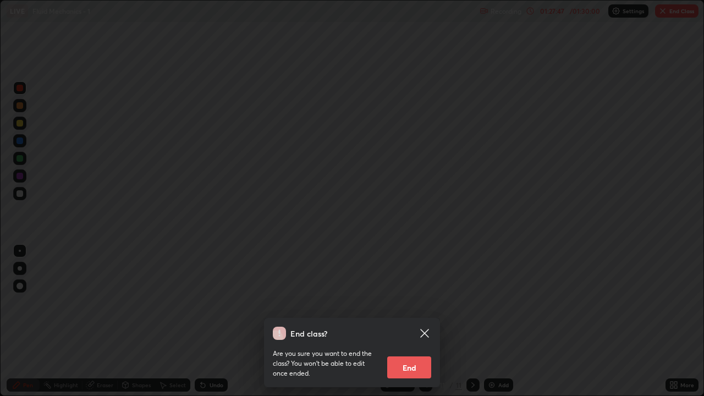
click at [423, 321] on button "End" at bounding box center [409, 367] width 44 height 22
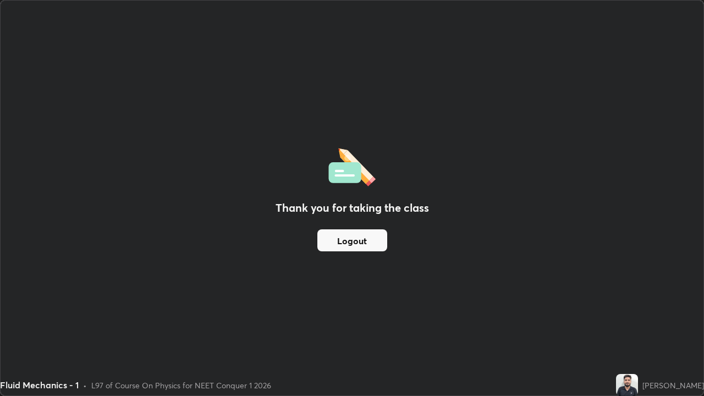
click at [344, 238] on button "Logout" at bounding box center [352, 240] width 70 height 22
